Goal: Task Accomplishment & Management: Manage account settings

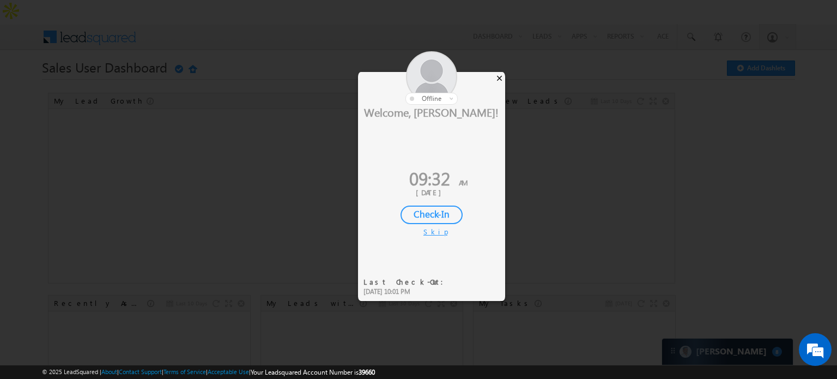
click at [498, 78] on div "×" at bounding box center [499, 78] width 11 height 12
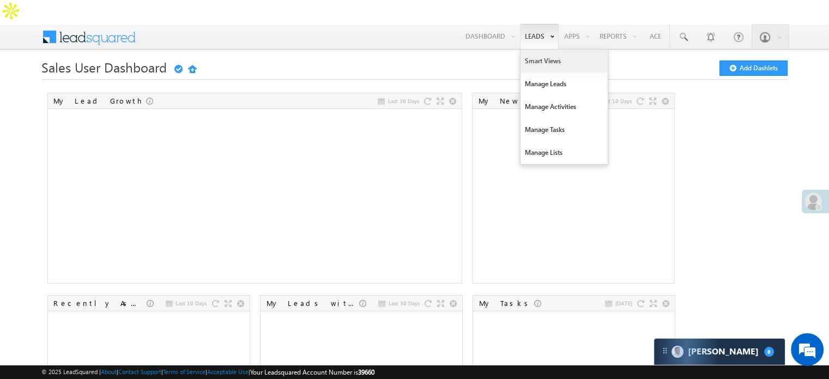
click at [533, 50] on link "Smart Views" at bounding box center [564, 61] width 87 height 23
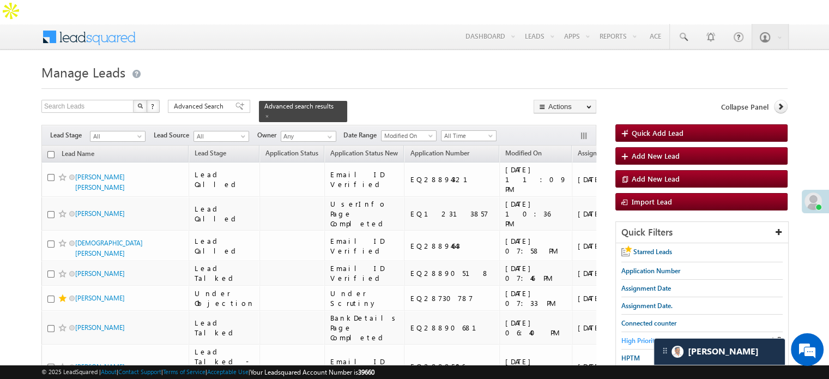
click at [646, 336] on span "High Priority" at bounding box center [639, 340] width 37 height 8
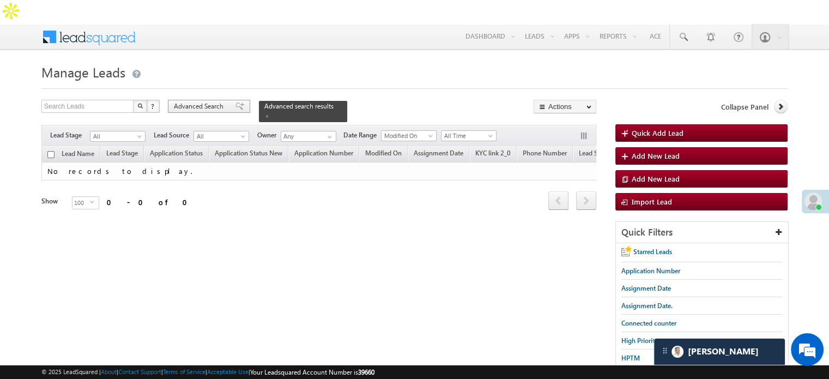
click at [186, 101] on span "Advanced Search" at bounding box center [200, 106] width 53 height 10
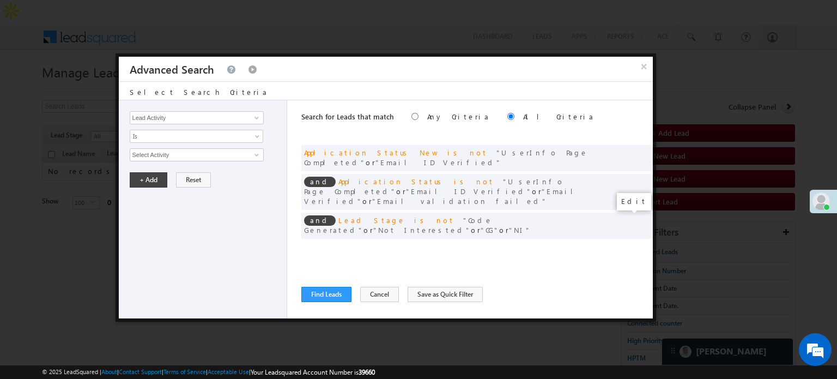
click at [626, 244] on span at bounding box center [628, 248] width 8 height 8
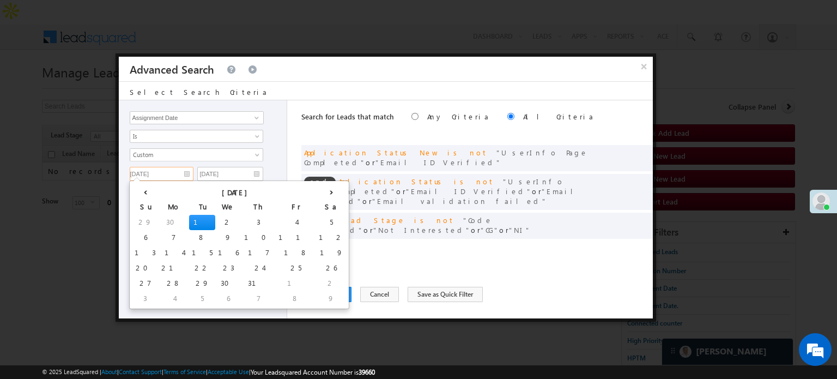
click at [171, 171] on input "07/01/25" at bounding box center [162, 174] width 64 height 14
click at [316, 192] on th "›" at bounding box center [331, 191] width 31 height 16
click at [321, 192] on th "›" at bounding box center [334, 191] width 26 height 16
click at [144, 231] on td "7" at bounding box center [147, 237] width 31 height 15
type input "09/07/25"
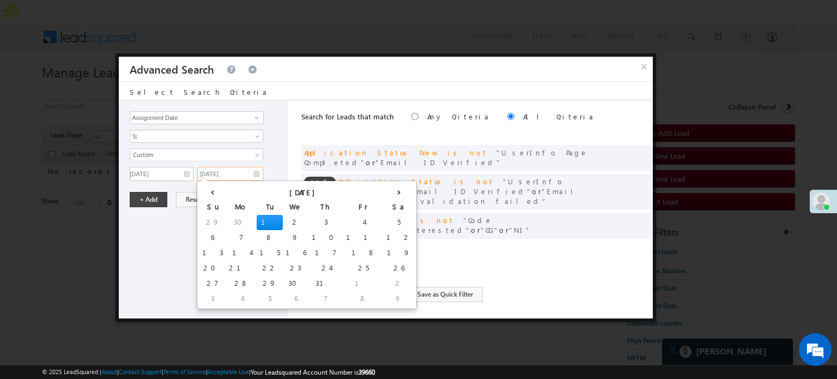
click at [242, 172] on input "07/01/25" at bounding box center [230, 174] width 66 height 14
click at [384, 193] on th "›" at bounding box center [399, 191] width 31 height 16
click at [388, 193] on th "›" at bounding box center [401, 191] width 26 height 16
click at [282, 235] on td "10" at bounding box center [299, 237] width 34 height 15
type input "[DATE]"
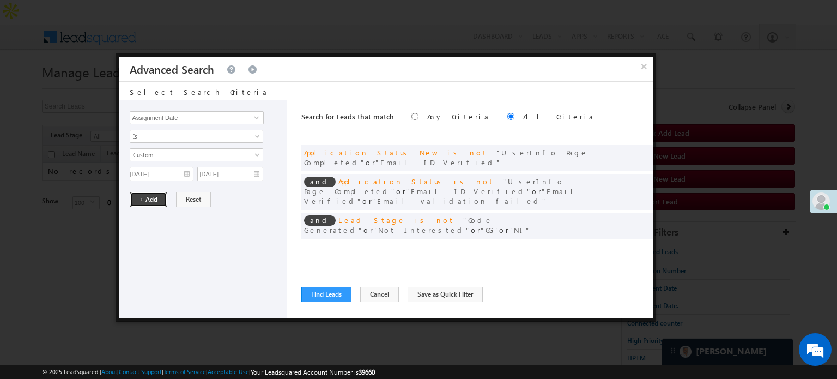
click at [142, 204] on button "+ Add" at bounding box center [149, 199] width 38 height 15
click at [311, 294] on button "Find Leads" at bounding box center [326, 294] width 50 height 15
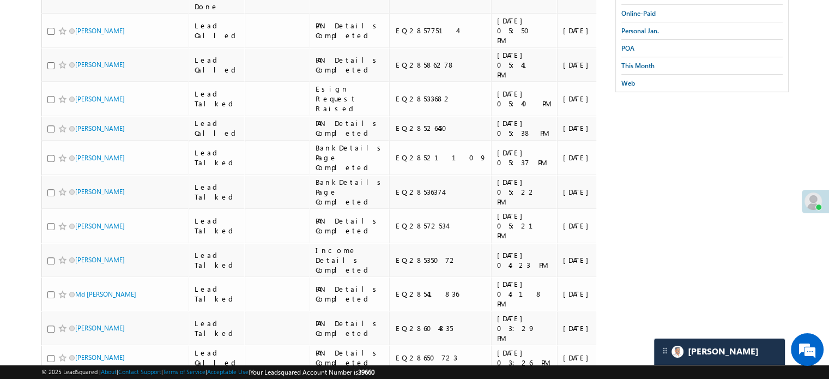
scroll to position [436, 0]
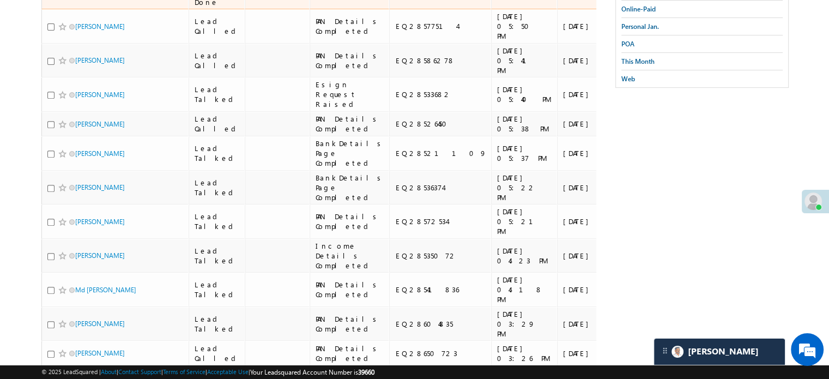
checkbox input "true"
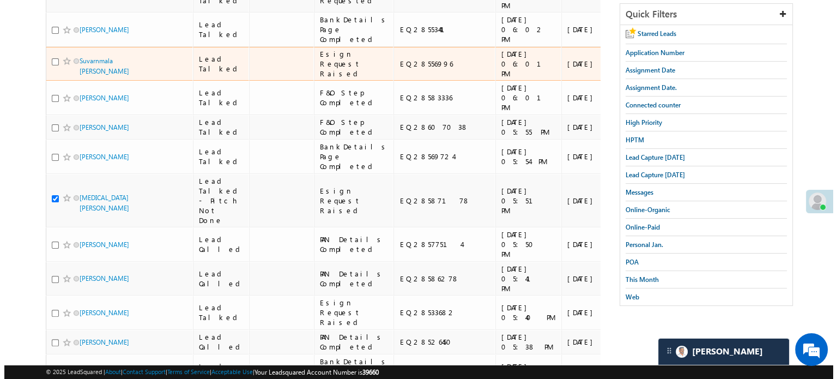
scroll to position [0, 0]
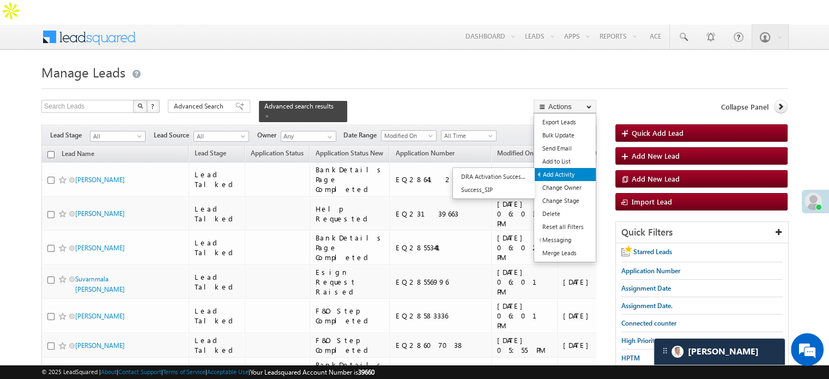
click at [556, 168] on link "Add Activity" at bounding box center [565, 174] width 61 height 13
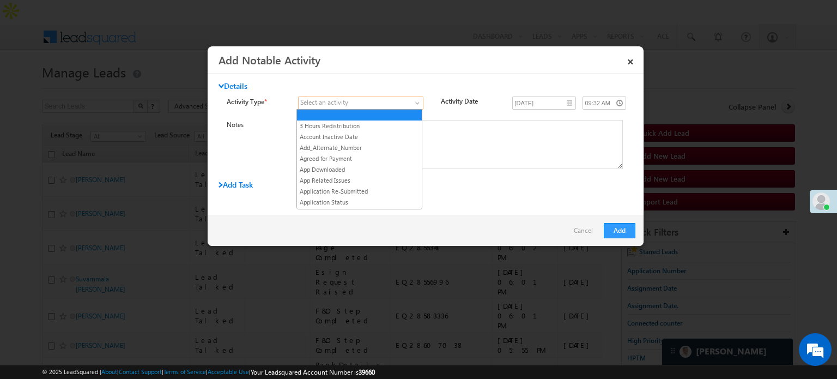
click at [410, 101] on link at bounding box center [360, 102] width 125 height 13
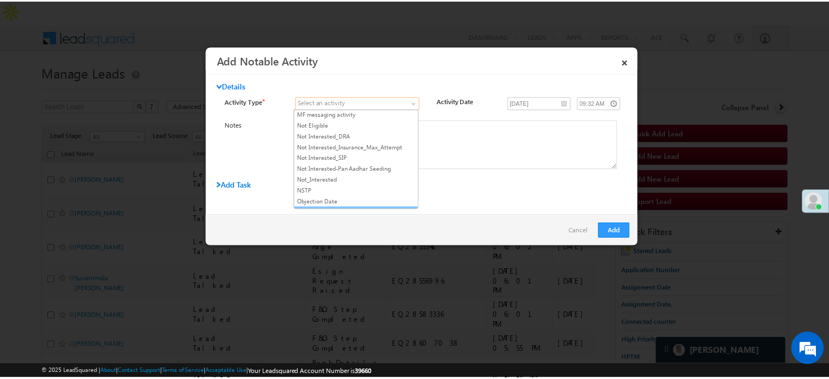
scroll to position [927, 0]
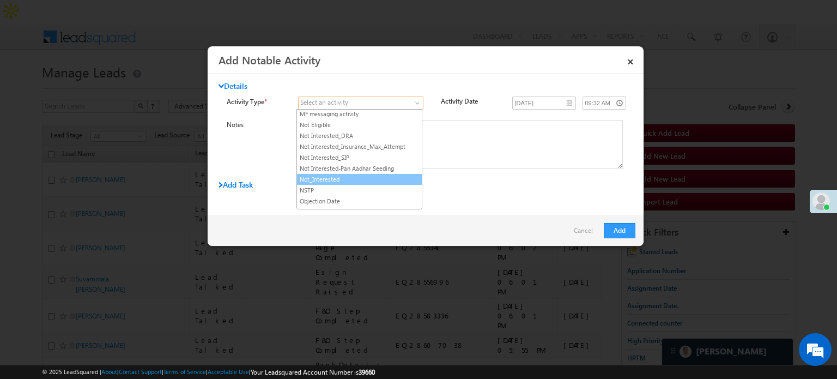
click at [348, 174] on link "Not_Interested" at bounding box center [359, 179] width 125 height 10
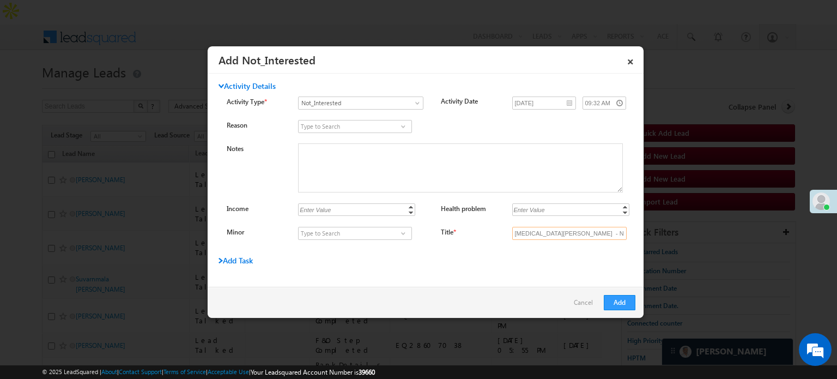
click at [558, 233] on input "Nikita Roy - Not_Interested" at bounding box center [569, 233] width 114 height 13
click at [558, 229] on input "Title *" at bounding box center [569, 233] width 114 height 13
type input "na"
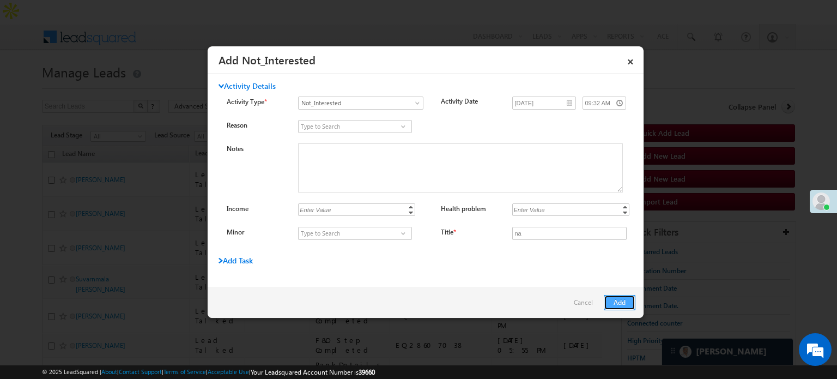
click at [625, 299] on button "Add" at bounding box center [620, 302] width 32 height 15
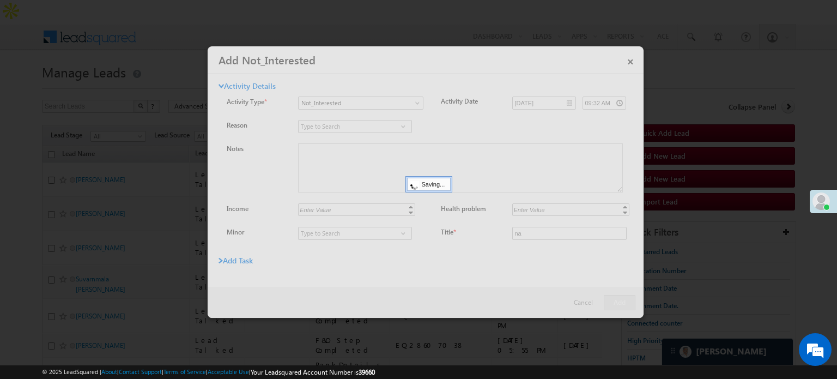
click at [633, 302] on div at bounding box center [426, 181] width 436 height 271
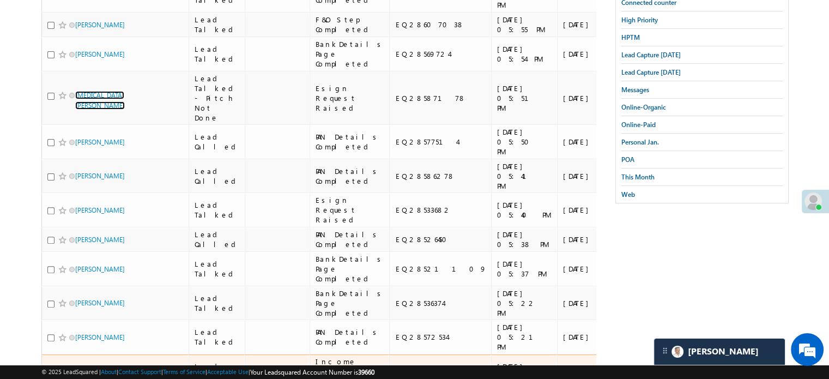
scroll to position [0, 0]
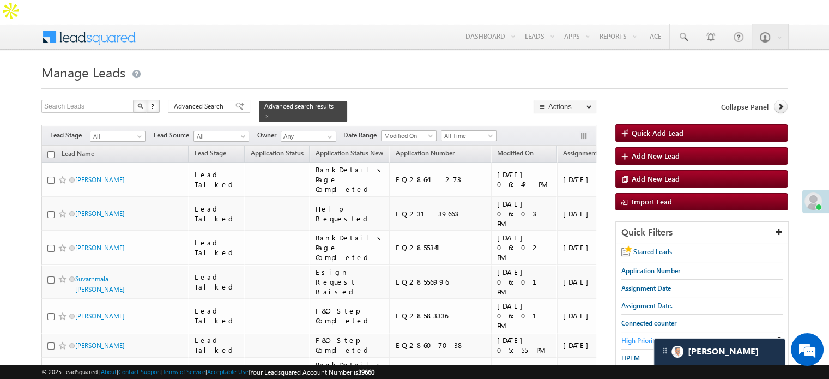
click at [645, 336] on span "High Priority" at bounding box center [639, 340] width 37 height 8
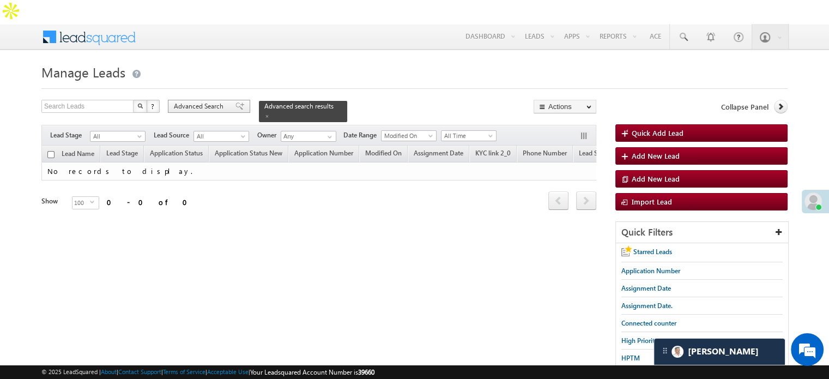
click at [189, 101] on span "Advanced Search" at bounding box center [200, 106] width 53 height 10
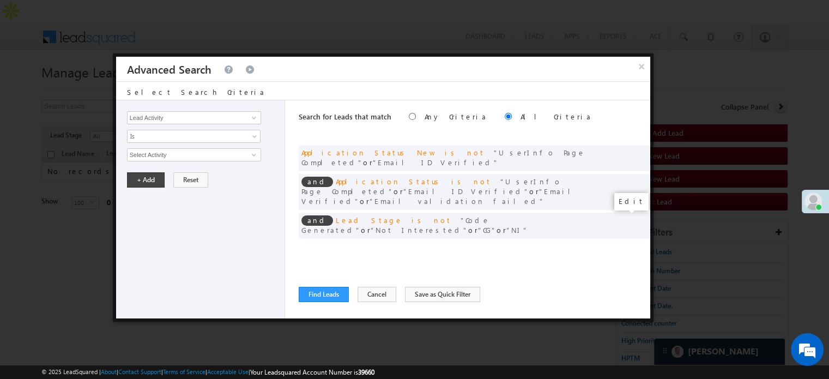
click at [625, 244] on span at bounding box center [625, 248] width 8 height 8
click at [173, 173] on input "07/01/25" at bounding box center [159, 174] width 64 height 14
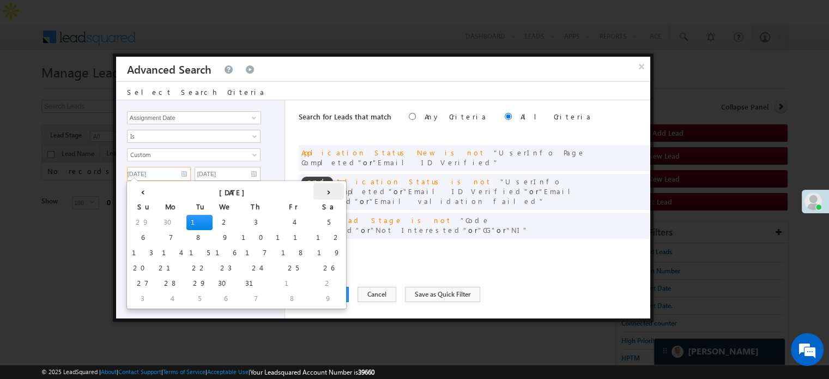
click at [313, 189] on th "›" at bounding box center [328, 191] width 31 height 16
click at [318, 189] on th "›" at bounding box center [331, 191] width 26 height 16
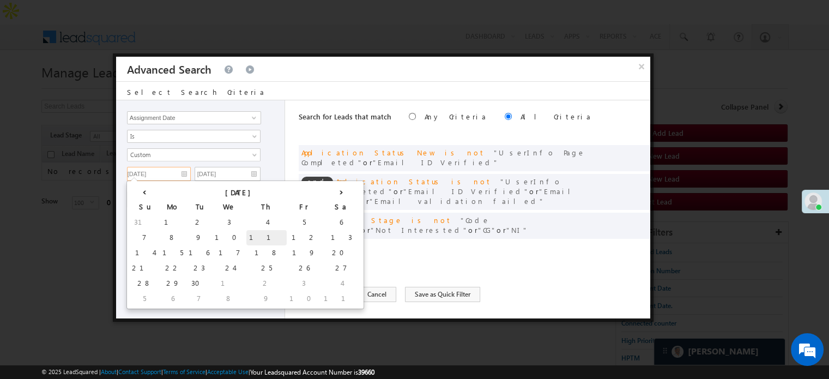
click at [246, 230] on td "11" at bounding box center [266, 237] width 40 height 15
type input "[DATE]"
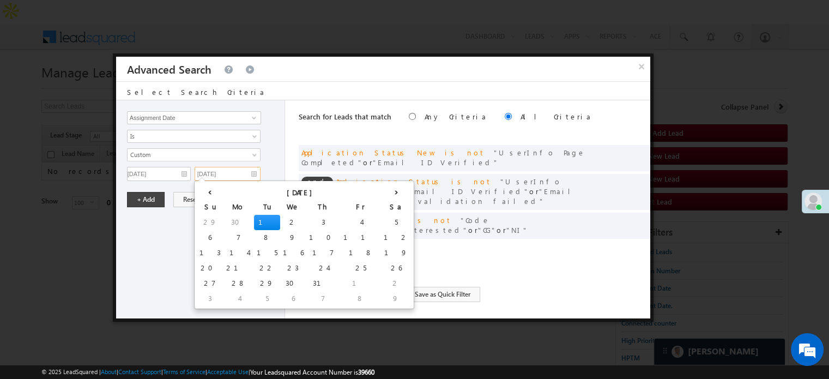
click at [237, 176] on input "07/01/25" at bounding box center [228, 174] width 66 height 14
click at [314, 194] on div "‹ July 2025 › Su Mo Tu We Th Fr Sa 29 30 1 2 3 4 5 6 7 8 9 10 11 12 13 14 15 16…" at bounding box center [304, 244] width 220 height 129
click at [381, 189] on th "›" at bounding box center [396, 191] width 31 height 16
click at [385, 189] on th "›" at bounding box center [398, 191] width 26 height 16
click at [314, 234] on td "11" at bounding box center [334, 237] width 40 height 15
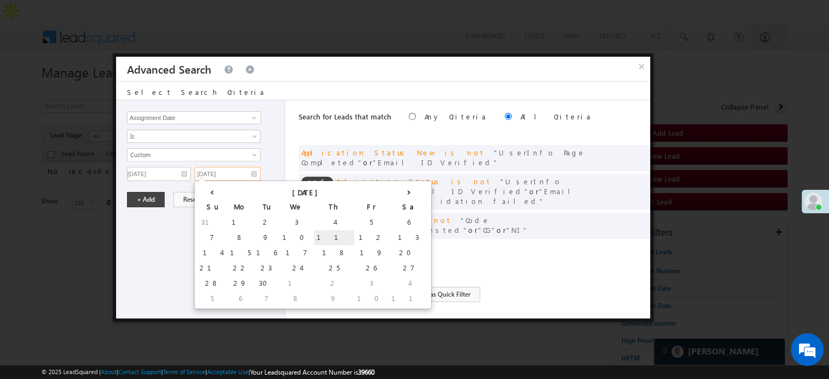
type input "[DATE]"
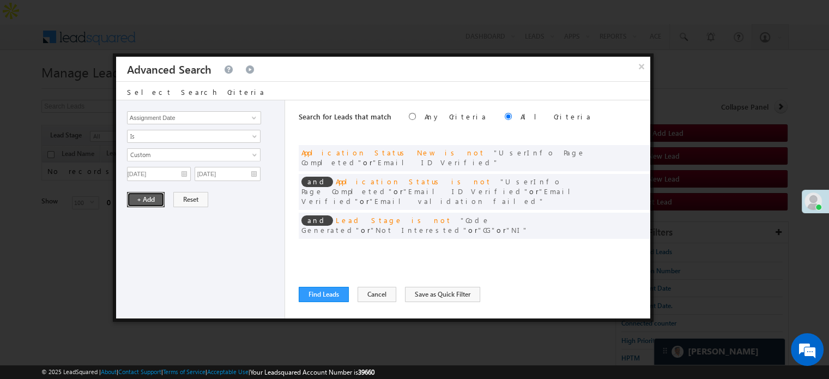
click at [150, 194] on button "+ Add" at bounding box center [146, 199] width 38 height 15
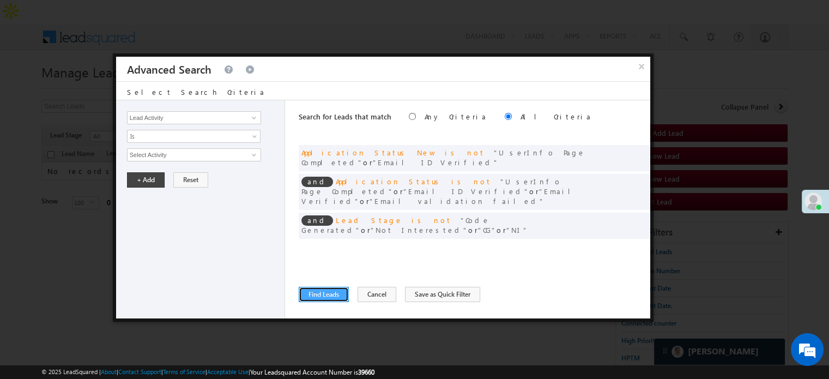
click at [328, 287] on button "Find Leads" at bounding box center [324, 294] width 50 height 15
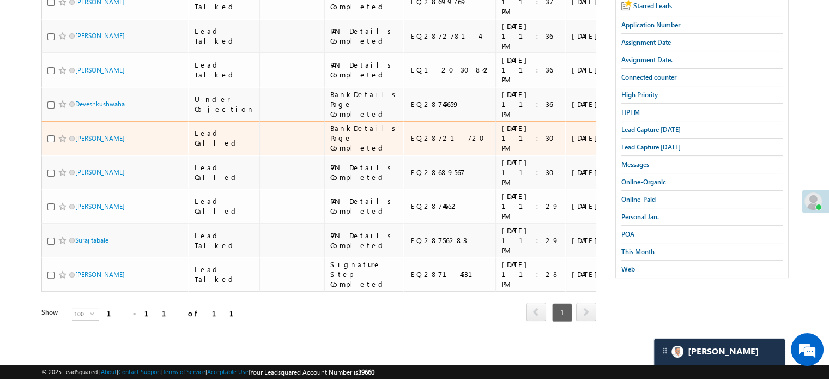
scroll to position [436, 0]
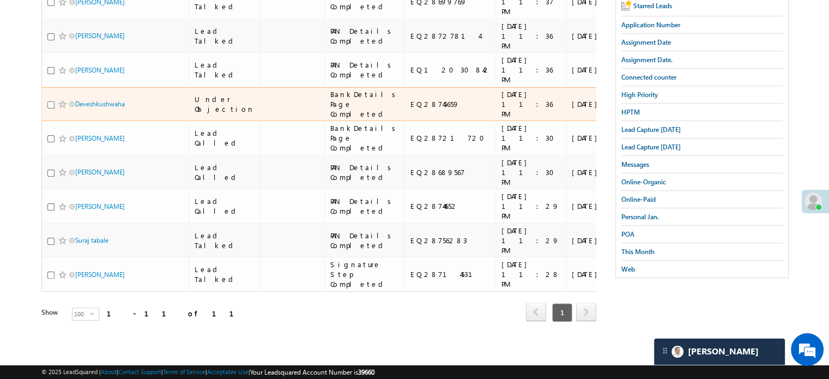
click at [48, 101] on input "checkbox" at bounding box center [50, 104] width 7 height 7
checkbox input "true"
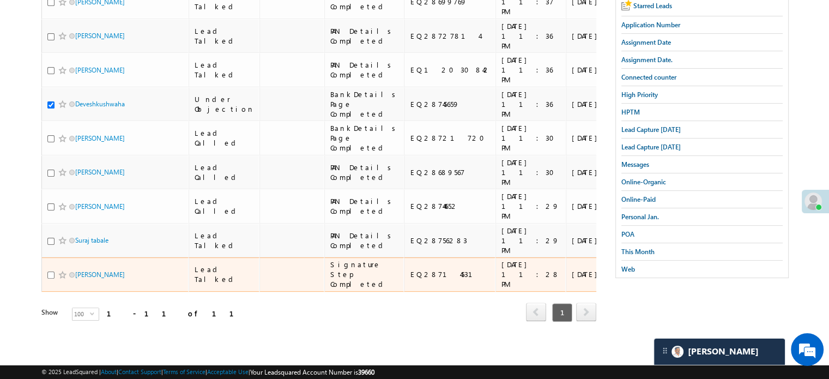
click at [52, 271] on input "checkbox" at bounding box center [50, 274] width 7 height 7
checkbox input "true"
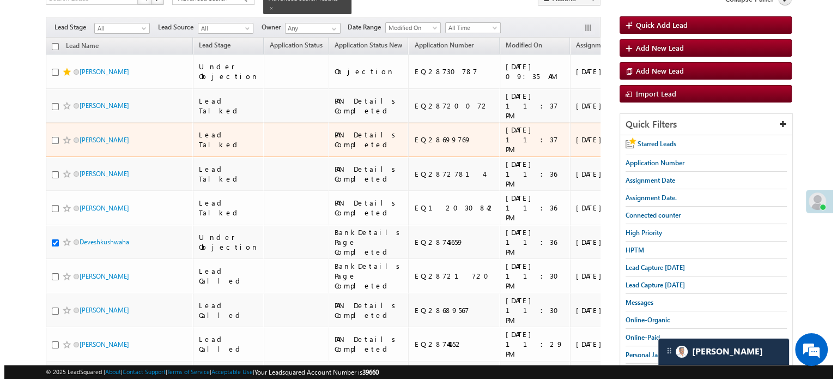
scroll to position [0, 0]
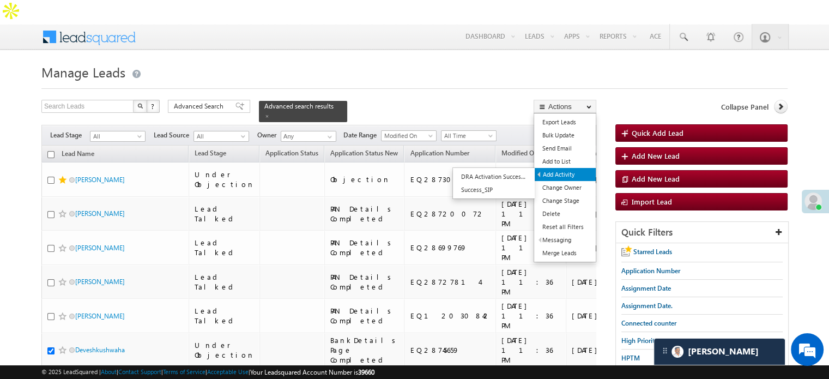
click at [569, 168] on link "Add Activity" at bounding box center [565, 174] width 61 height 13
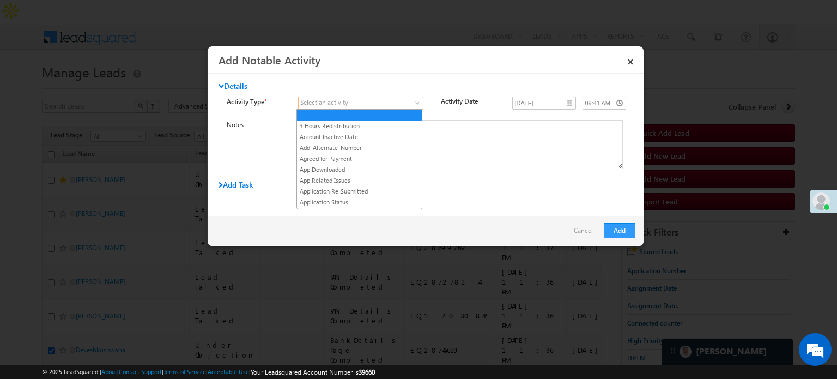
click at [407, 102] on span at bounding box center [354, 103] width 111 height 10
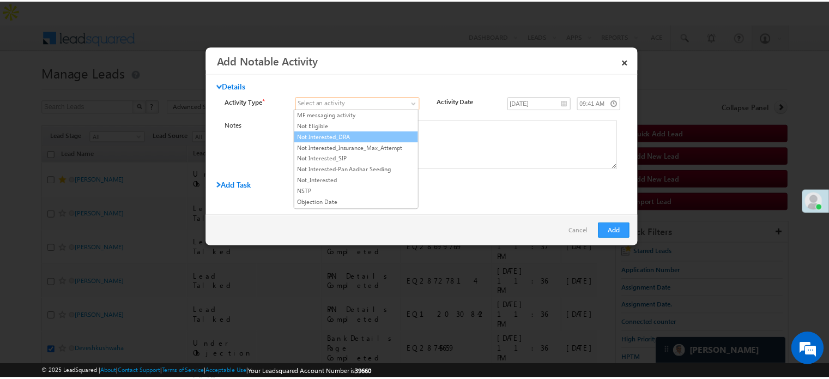
scroll to position [927, 0]
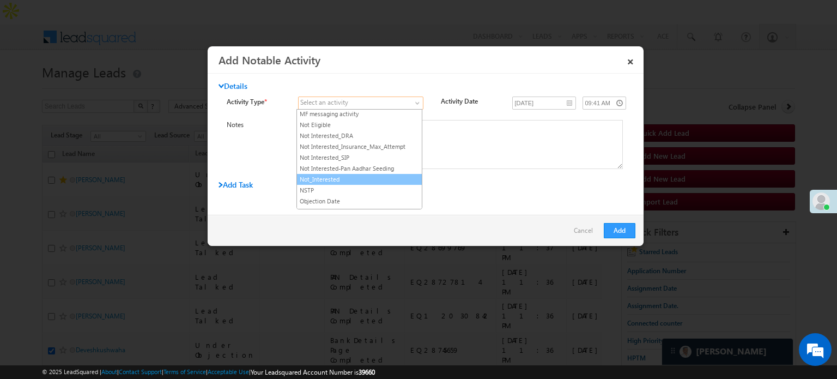
click at [379, 174] on link "Not_Interested" at bounding box center [359, 179] width 125 height 10
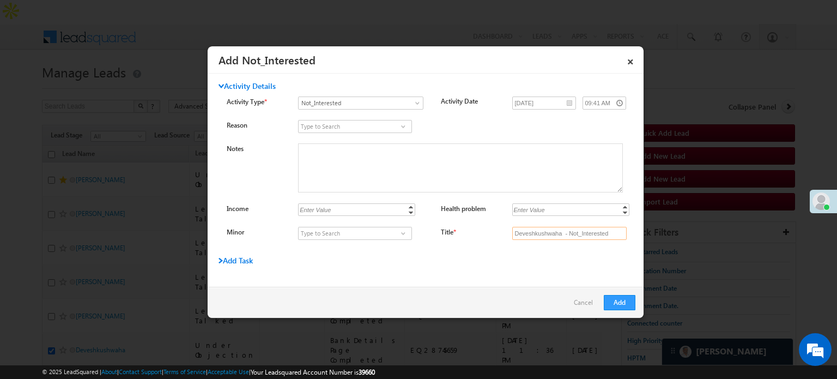
click at [535, 233] on input "Deveshkushwaha - Not_Interested" at bounding box center [569, 233] width 114 height 13
click at [535, 233] on input "Title *" at bounding box center [569, 233] width 114 height 13
type input "na"
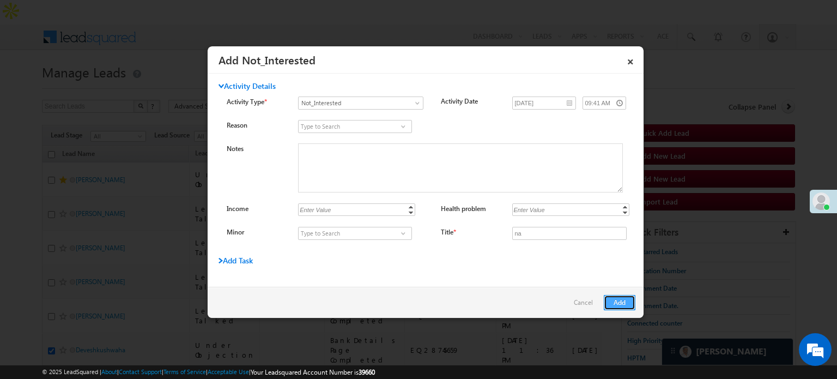
click at [619, 303] on button "Add" at bounding box center [620, 302] width 32 height 15
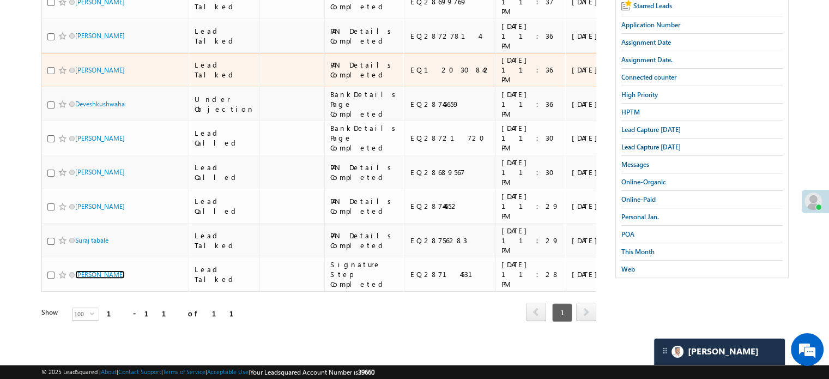
scroll to position [326, 0]
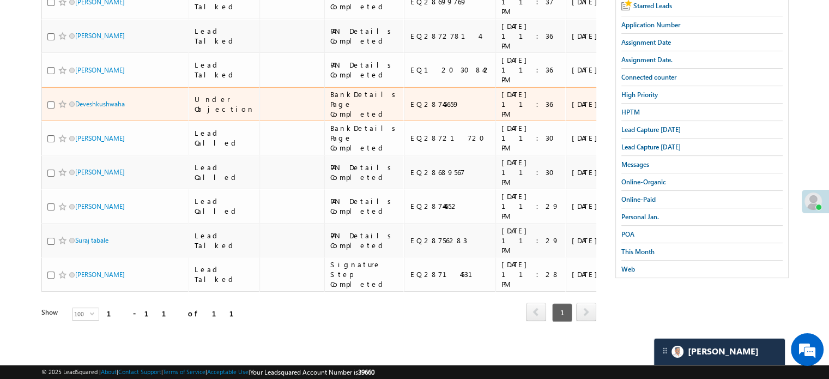
click at [418, 109] on div "EQ28745659" at bounding box center [450, 104] width 81 height 10
copy div "EQ28745659"
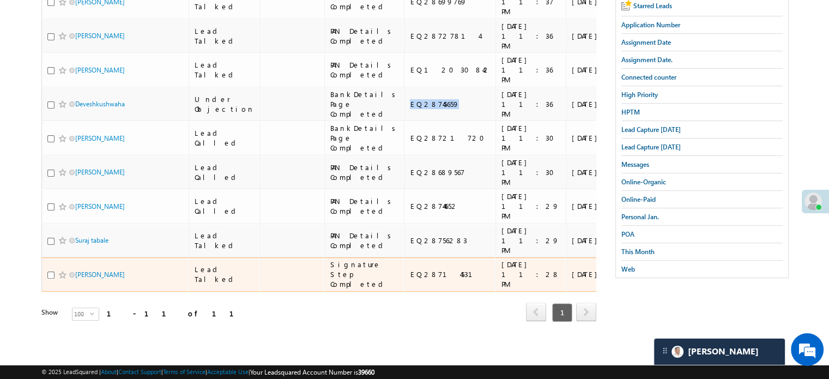
scroll to position [544, 0]
click at [415, 269] on div "EQ28714531" at bounding box center [450, 274] width 81 height 10
copy div "EQ28714531"
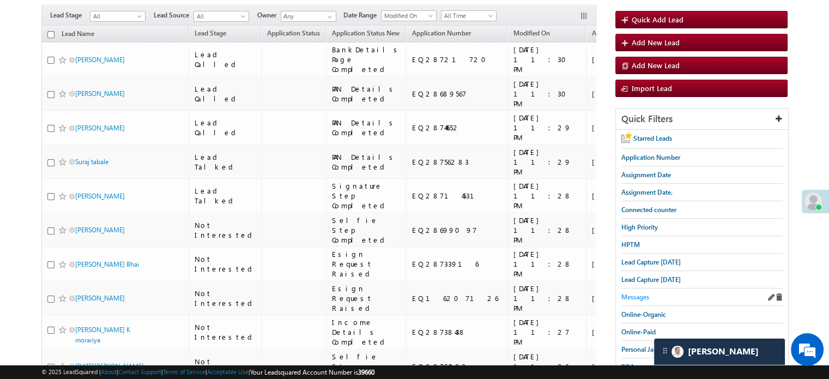
scroll to position [109, 0]
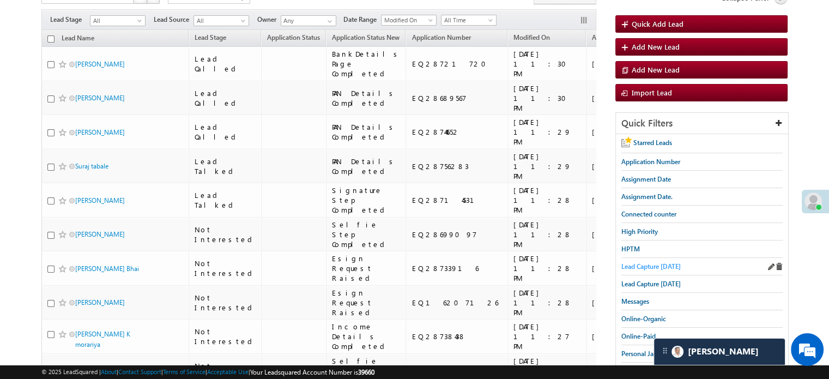
click at [636, 262] on span "Lead Capture [DATE]" at bounding box center [650, 266] width 59 height 8
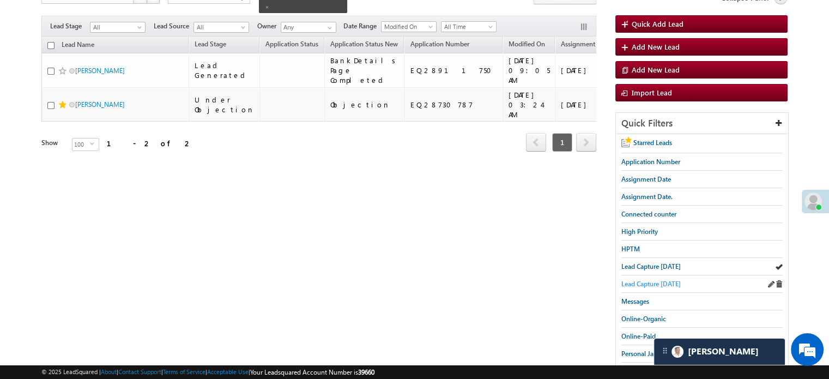
click at [637, 280] on span "Lead Capture [DATE]" at bounding box center [650, 284] width 59 height 8
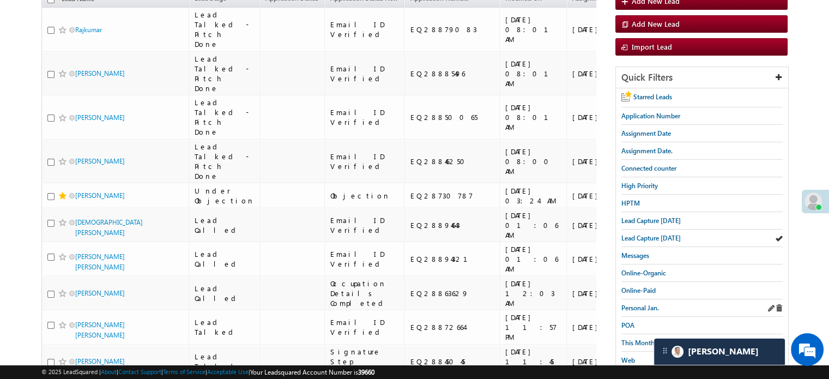
scroll to position [164, 0]
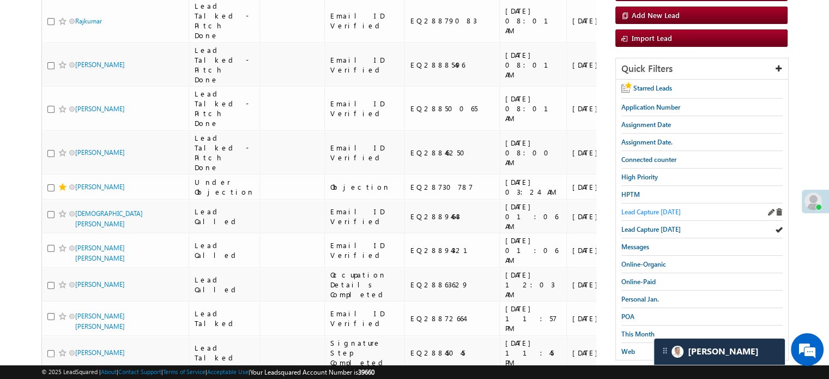
click at [658, 208] on span "Lead Capture [DATE]" at bounding box center [650, 212] width 59 height 8
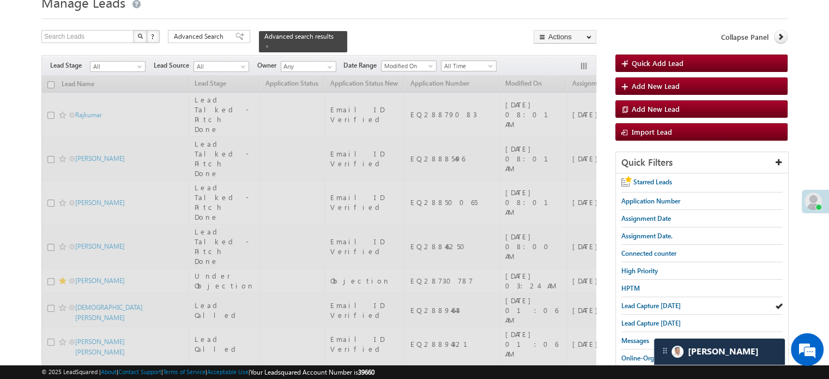
scroll to position [55, 0]
